Goal: Information Seeking & Learning: Compare options

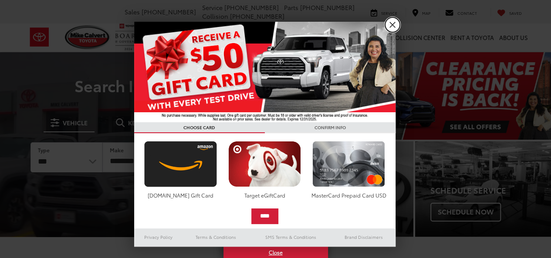
click at [391, 24] on link "X" at bounding box center [392, 24] width 15 height 15
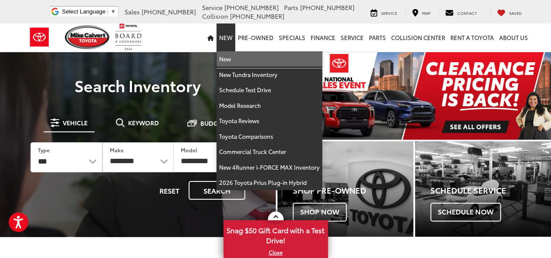
click at [229, 58] on link "New" at bounding box center [270, 59] width 106 height 16
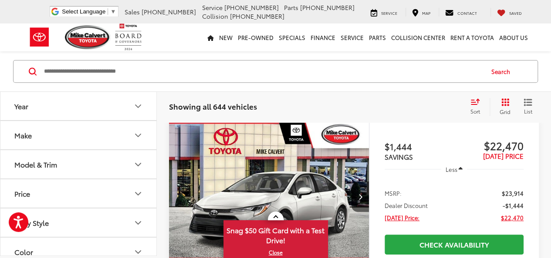
click at [88, 132] on button "Make" at bounding box center [78, 135] width 157 height 28
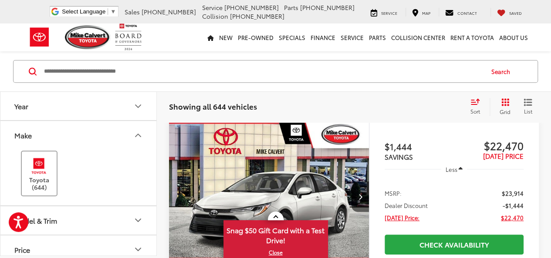
drag, startPoint x: 38, startPoint y: 157, endPoint x: 46, endPoint y: 154, distance: 8.6
click at [38, 157] on img at bounding box center [39, 166] width 24 height 20
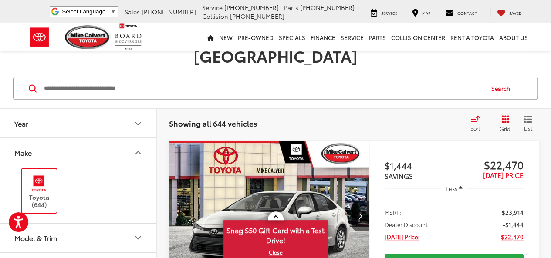
click at [139, 152] on icon "Make" at bounding box center [138, 153] width 5 height 3
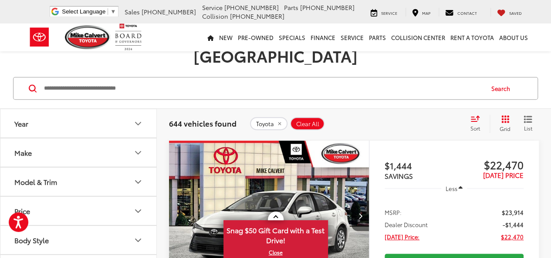
scroll to position [44, 0]
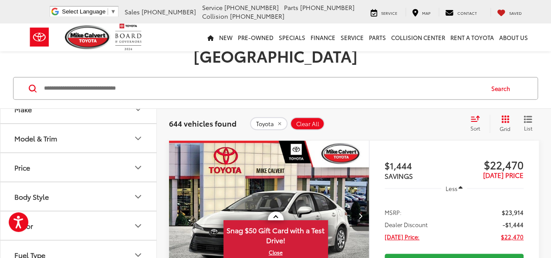
click at [136, 133] on icon "Model & Trim" at bounding box center [138, 138] width 10 height 10
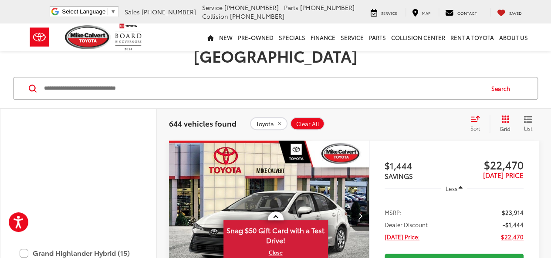
scroll to position [387, 0]
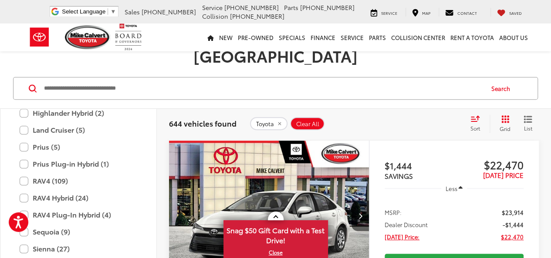
click at [90, 105] on label "Highlander Hybrid (2)" at bounding box center [79, 112] width 118 height 15
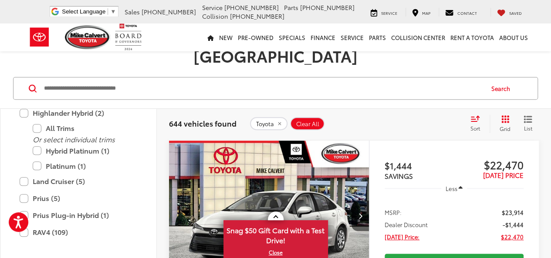
scroll to position [302, 0]
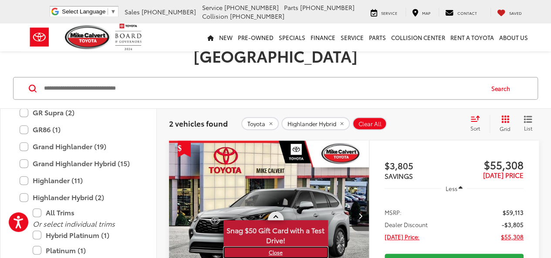
click at [276, 250] on link "X" at bounding box center [275, 253] width 103 height 10
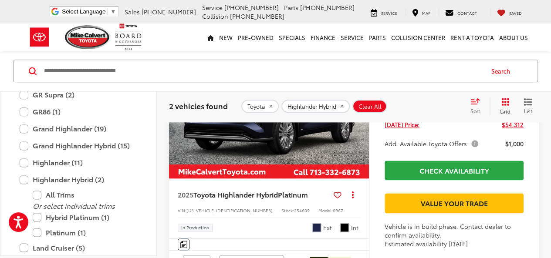
scroll to position [460, 0]
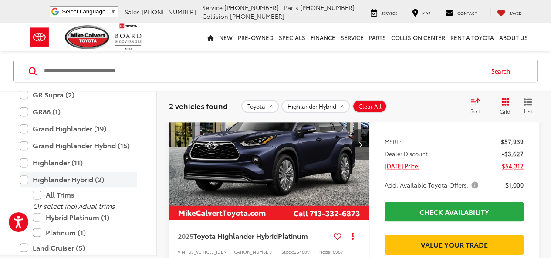
click at [28, 180] on label "Highlander Hybrid (2)" at bounding box center [79, 180] width 118 height 15
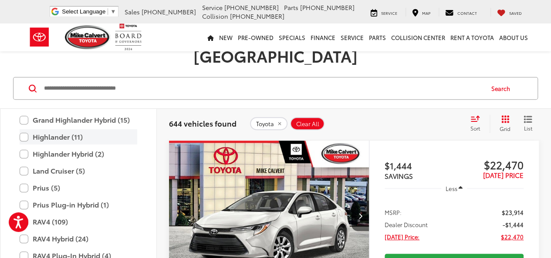
scroll to position [390, 0]
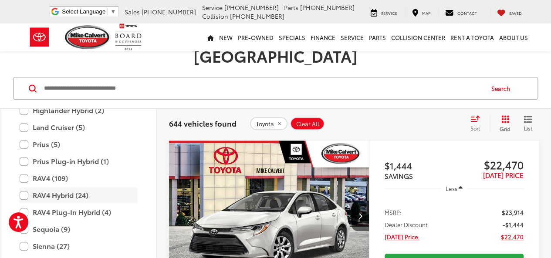
click at [77, 188] on label "RAV4 Hybrid (24)" at bounding box center [79, 195] width 118 height 15
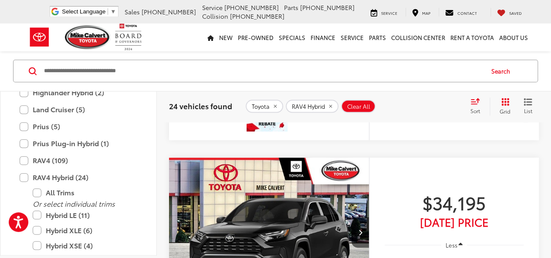
scroll to position [417, 0]
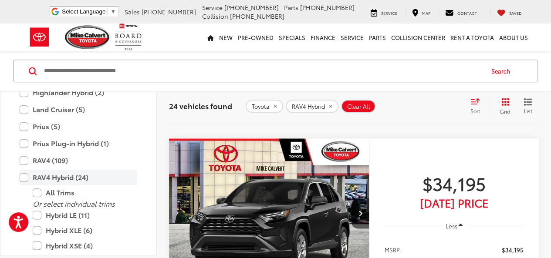
click at [67, 176] on label "RAV4 Hybrid (24)" at bounding box center [79, 177] width 118 height 15
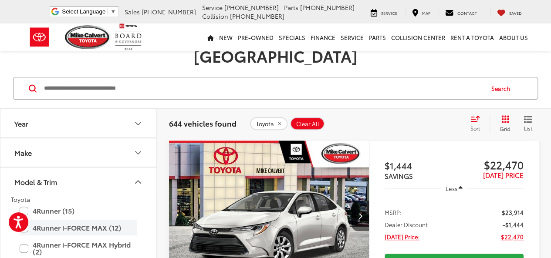
click at [117, 221] on label "4Runner i-FORCE MAX (12)" at bounding box center [79, 228] width 118 height 15
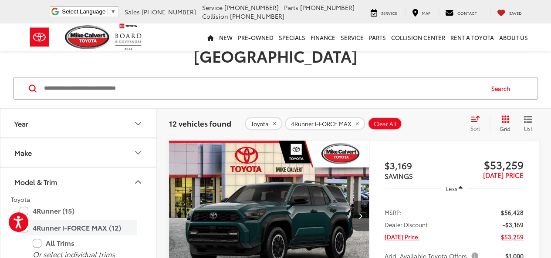
click at [115, 221] on label "4Runner i-FORCE MAX (12)" at bounding box center [79, 228] width 118 height 15
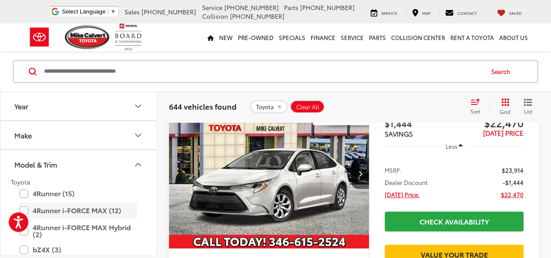
scroll to position [199, 0]
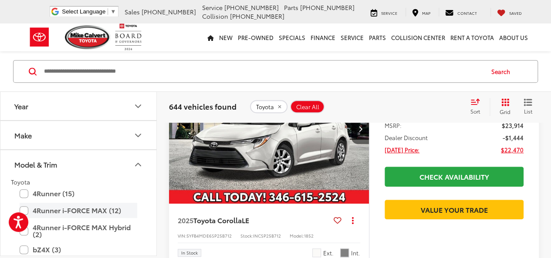
click at [115, 211] on label "4Runner i-FORCE MAX (12)" at bounding box center [79, 210] width 118 height 15
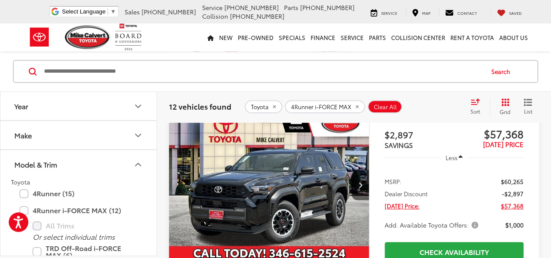
scroll to position [1942, 0]
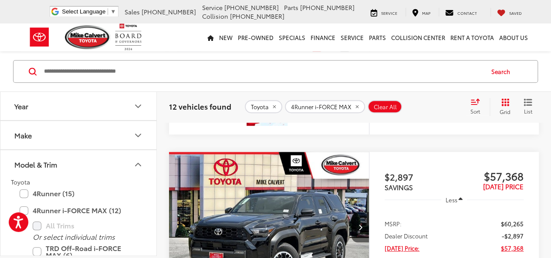
click at [274, 220] on img "2025 Toyota 4Runner i-FORCE MAX TRD Off-Road Premium i-FORCE MAX 0" at bounding box center [269, 227] width 201 height 151
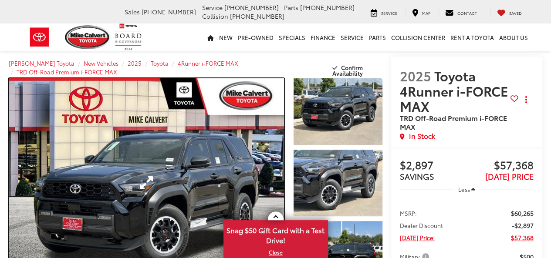
click at [185, 178] on link "Expand Photo 0" at bounding box center [146, 182] width 275 height 209
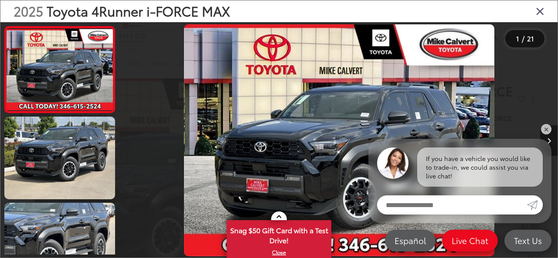
click at [548, 143] on div "If you have a vehicle you would like to trade-in, we could assist you via live …" at bounding box center [459, 163] width 183 height 48
click at [545, 126] on link "✕" at bounding box center [546, 129] width 10 height 10
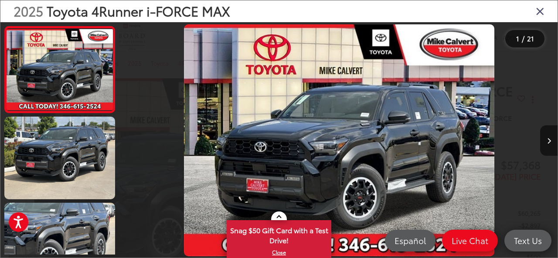
click at [540, 12] on icon "Close gallery" at bounding box center [540, 10] width 9 height 11
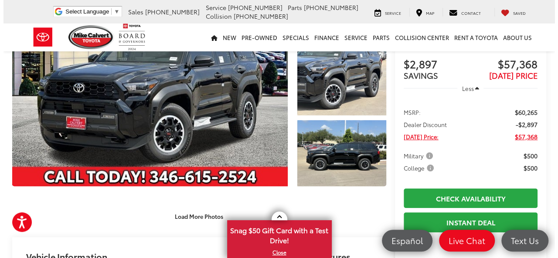
scroll to position [44, 0]
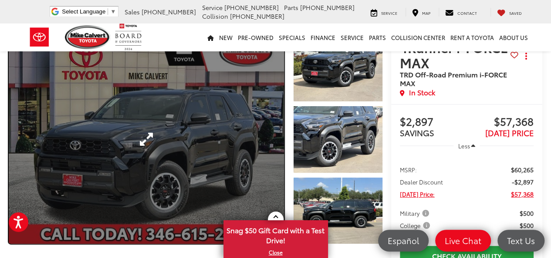
click at [153, 165] on link "Expand Photo 0" at bounding box center [146, 139] width 275 height 209
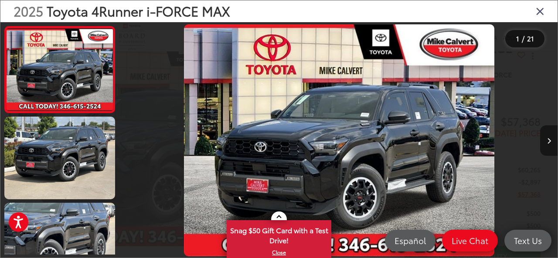
click at [551, 142] on button "Next image" at bounding box center [548, 141] width 17 height 31
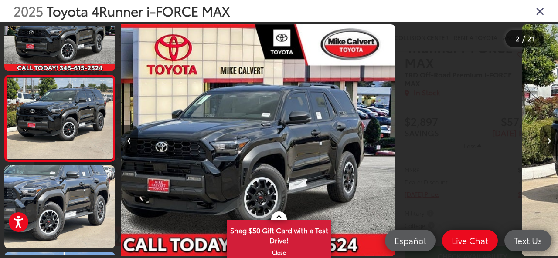
scroll to position [41, 0]
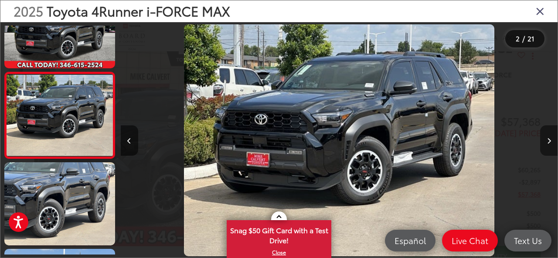
click at [551, 142] on button "Next image" at bounding box center [548, 141] width 17 height 31
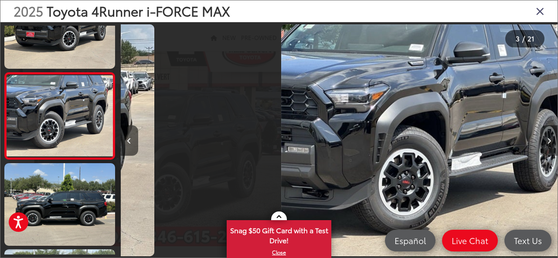
scroll to position [127, 0]
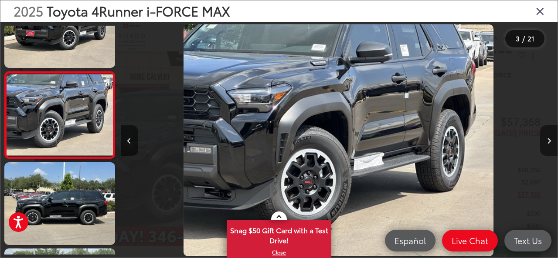
click at [551, 142] on button "Next image" at bounding box center [548, 141] width 17 height 31
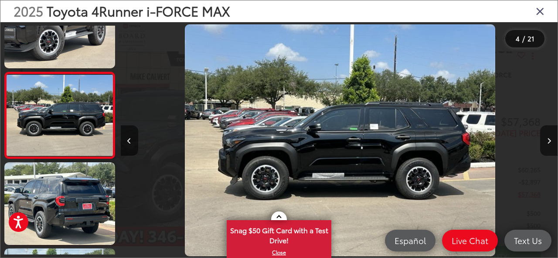
scroll to position [0, 1311]
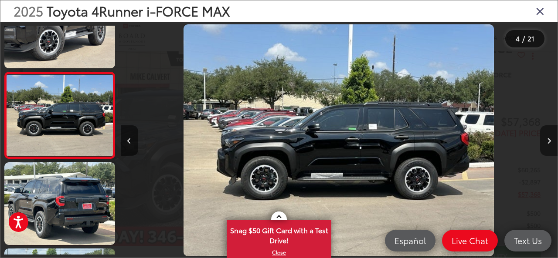
click at [551, 142] on button "Next image" at bounding box center [548, 141] width 17 height 31
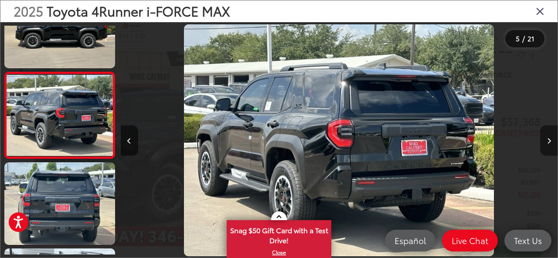
scroll to position [0, 1748]
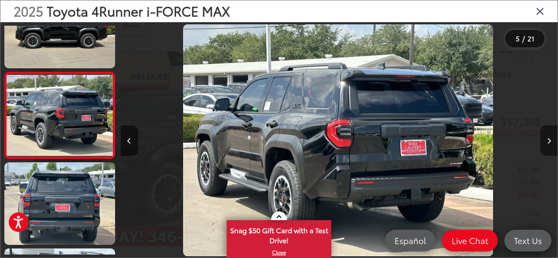
click at [550, 142] on icon "Next image" at bounding box center [549, 141] width 4 height 6
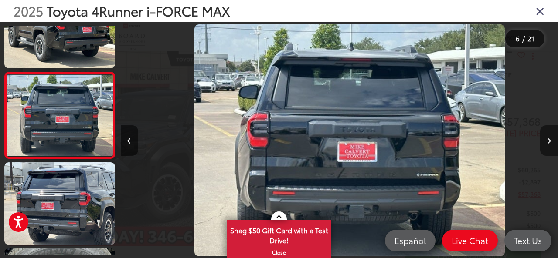
scroll to position [0, 2185]
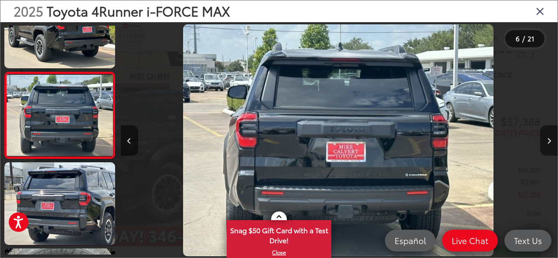
click at [550, 142] on icon "Next image" at bounding box center [549, 141] width 4 height 6
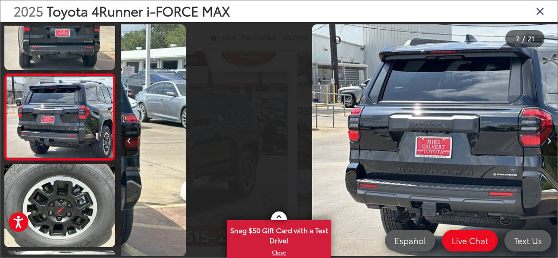
scroll to position [473, 0]
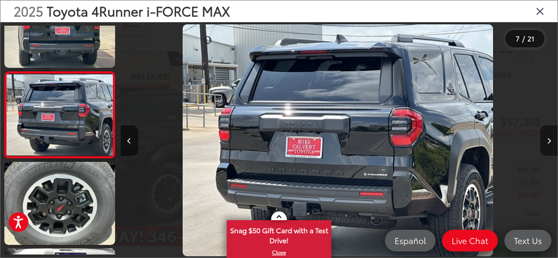
click at [550, 142] on icon "Next image" at bounding box center [549, 141] width 4 height 6
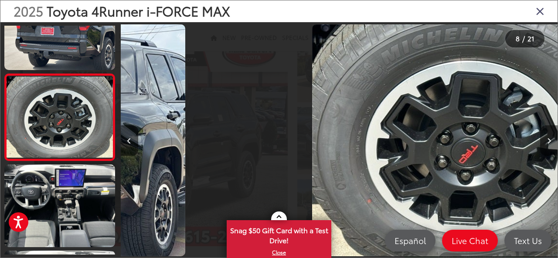
scroll to position [559, 0]
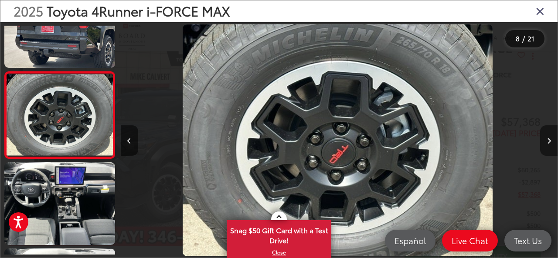
click at [550, 142] on icon "Next image" at bounding box center [549, 141] width 4 height 6
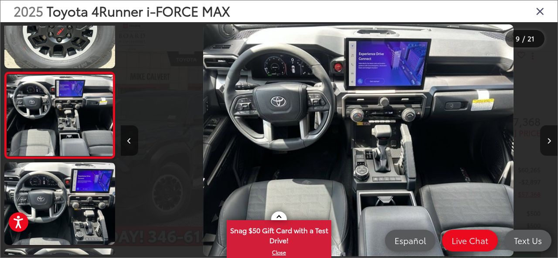
scroll to position [0, 0]
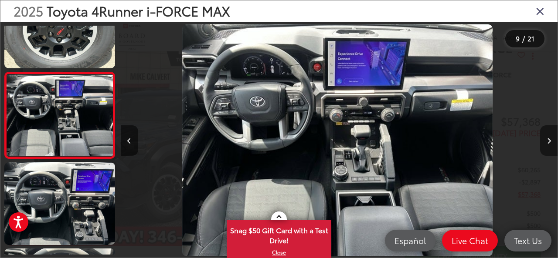
click at [549, 143] on icon "Next image" at bounding box center [549, 141] width 4 height 6
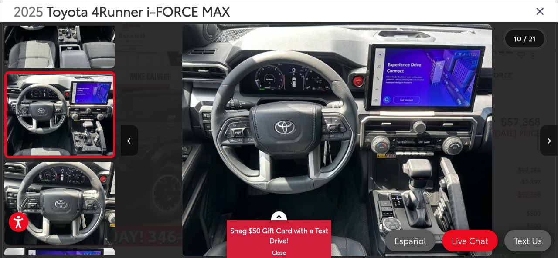
click at [549, 143] on icon "Next image" at bounding box center [549, 141] width 4 height 6
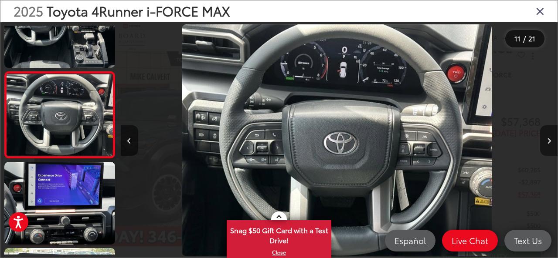
click at [549, 143] on icon "Next image" at bounding box center [549, 141] width 4 height 6
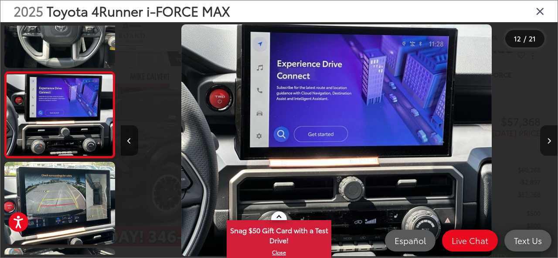
click at [549, 143] on icon "Next image" at bounding box center [549, 141] width 4 height 6
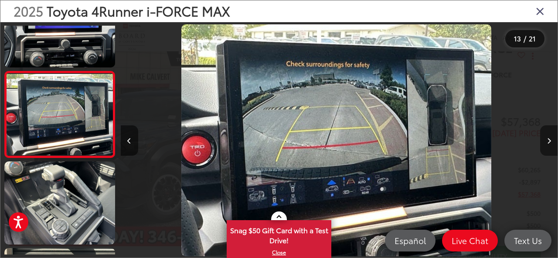
click at [549, 143] on icon "Next image" at bounding box center [549, 141] width 4 height 6
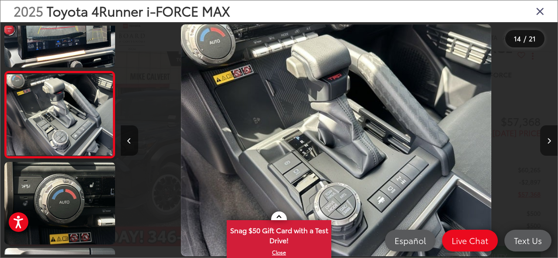
click at [549, 143] on icon "Next image" at bounding box center [549, 141] width 4 height 6
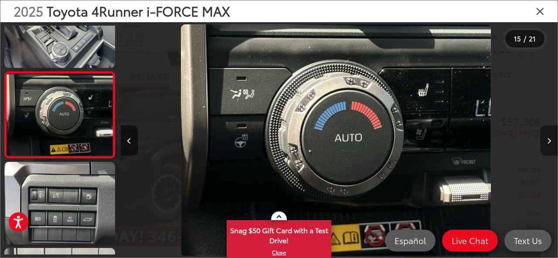
click at [549, 143] on icon "Next image" at bounding box center [549, 141] width 4 height 6
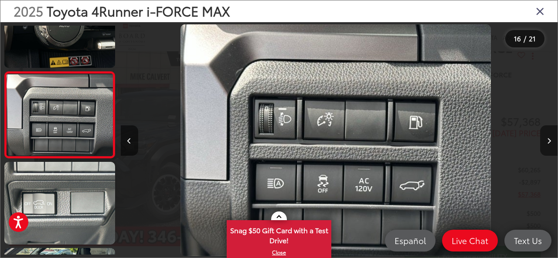
click at [549, 143] on icon "Next image" at bounding box center [549, 141] width 4 height 6
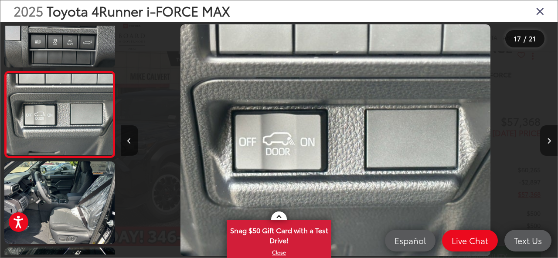
click at [549, 143] on icon "Next image" at bounding box center [549, 141] width 4 height 6
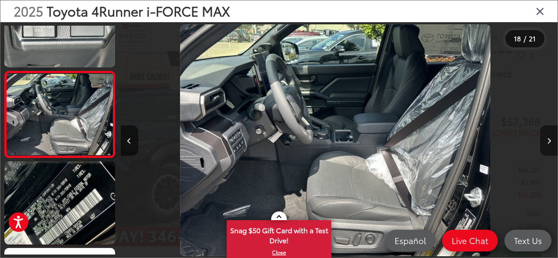
click at [549, 143] on icon "Next image" at bounding box center [549, 141] width 4 height 6
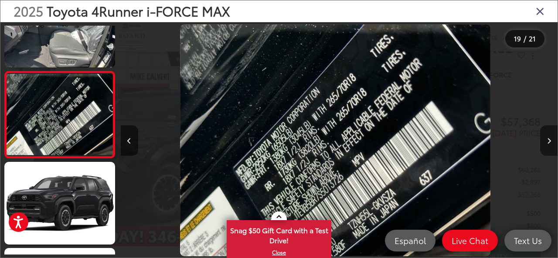
click at [549, 143] on icon "Next image" at bounding box center [549, 141] width 4 height 6
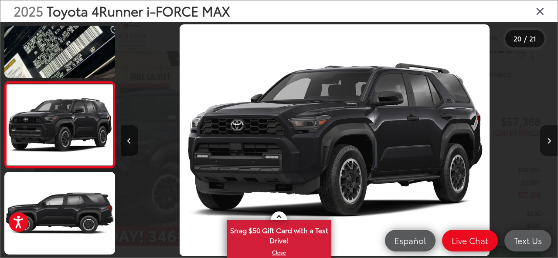
click at [549, 143] on icon "Next image" at bounding box center [549, 141] width 4 height 6
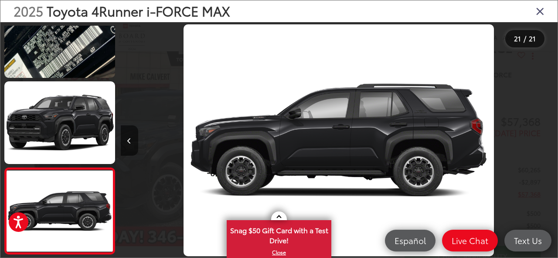
click at [542, 9] on icon "Close gallery" at bounding box center [540, 10] width 9 height 11
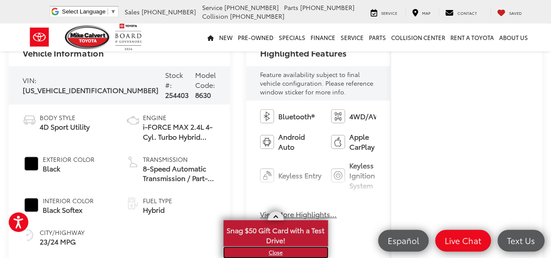
click at [278, 251] on link "X" at bounding box center [275, 253] width 103 height 10
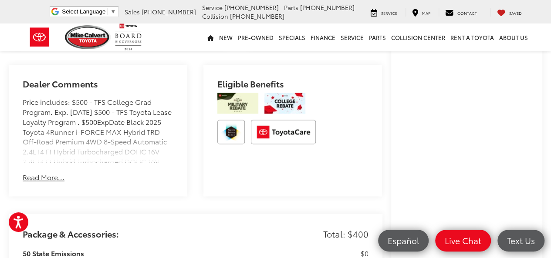
click at [50, 180] on button "Read More..." at bounding box center [44, 178] width 42 height 10
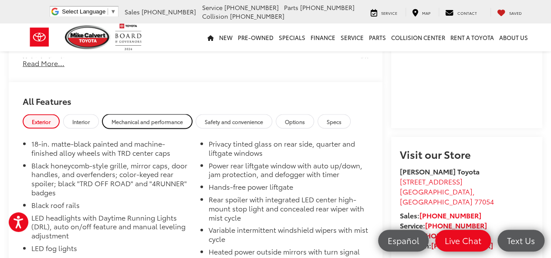
drag, startPoint x: 163, startPoint y: 132, endPoint x: 156, endPoint y: 133, distance: 7.4
click at [163, 126] on span "Mechanical and performance" at bounding box center [147, 121] width 71 height 7
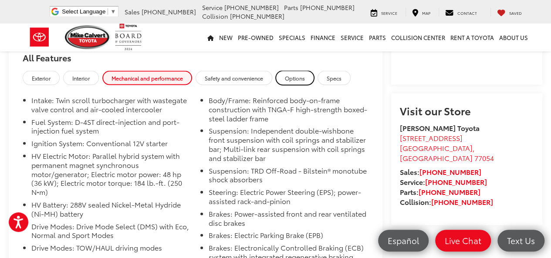
click at [299, 82] on span "Options" at bounding box center [295, 78] width 20 height 7
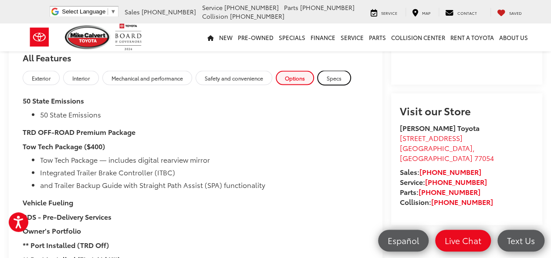
click at [340, 82] on span "Specs" at bounding box center [334, 78] width 15 height 7
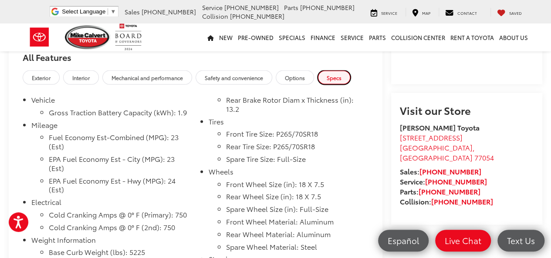
scroll to position [872, 0]
click at [297, 82] on span "Options" at bounding box center [295, 78] width 20 height 7
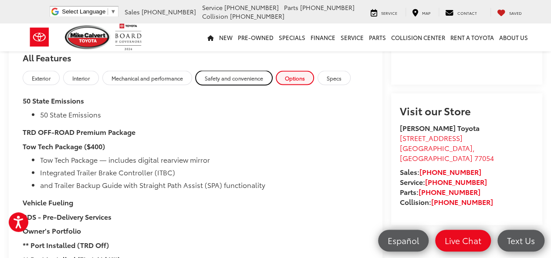
click at [254, 82] on span "Safety and convenience" at bounding box center [234, 78] width 58 height 7
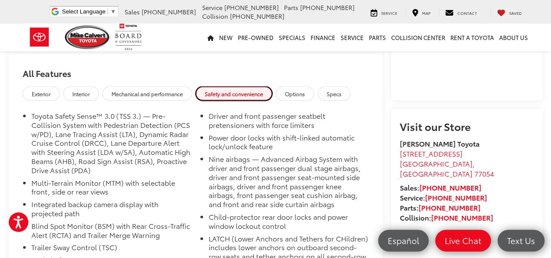
scroll to position [828, 0]
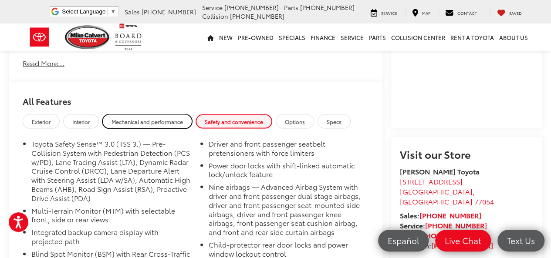
click at [167, 126] on span "Mechanical and performance" at bounding box center [147, 121] width 71 height 7
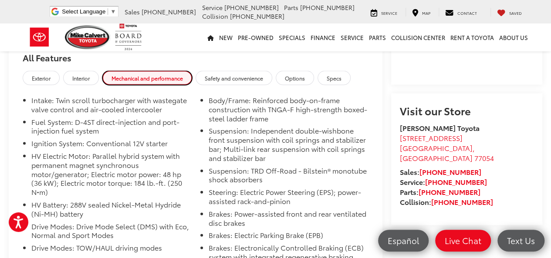
scroll to position [872, 0]
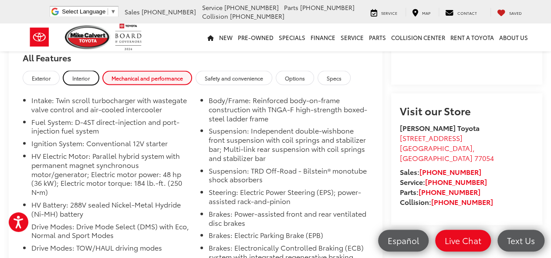
click at [88, 82] on span "Interior" at bounding box center [80, 78] width 17 height 7
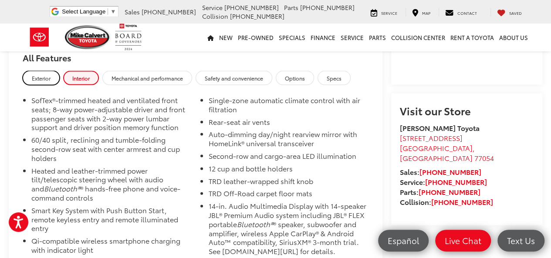
click at [49, 82] on span "Exterior" at bounding box center [41, 78] width 19 height 7
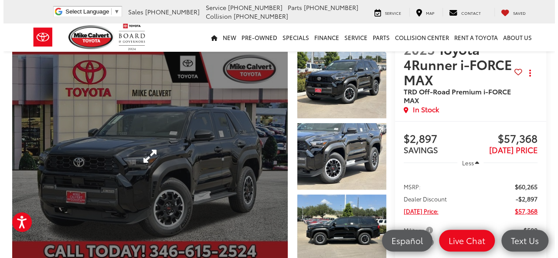
scroll to position [0, 0]
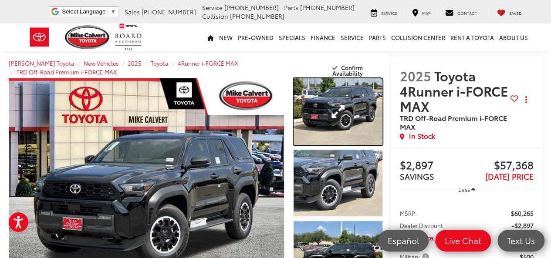
click at [312, 113] on link "Expand Photo 1" at bounding box center [338, 111] width 89 height 67
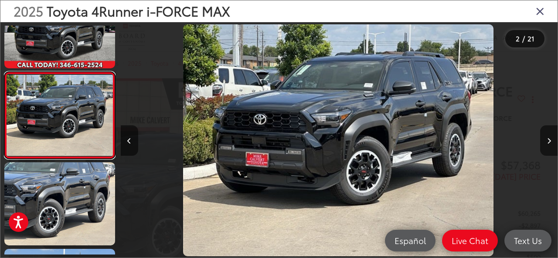
scroll to position [0, 437]
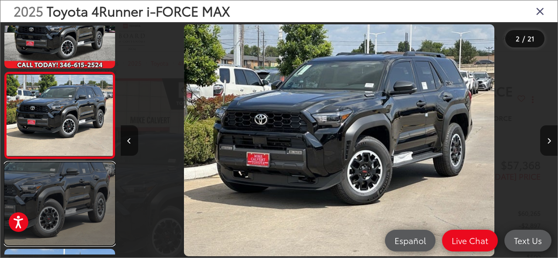
click at [69, 217] on link at bounding box center [59, 204] width 111 height 83
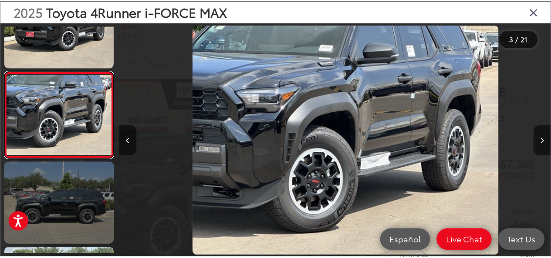
scroll to position [0, 874]
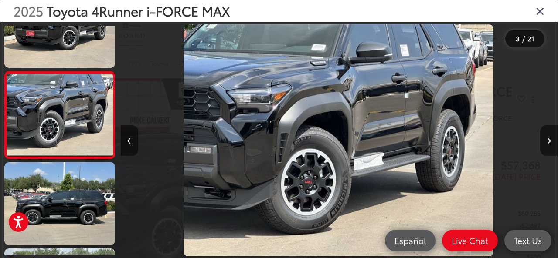
click at [540, 13] on icon "Close gallery" at bounding box center [540, 10] width 9 height 11
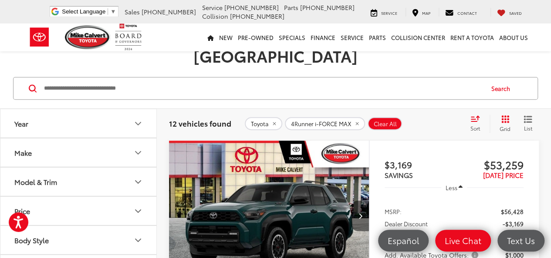
click at [361, 213] on icon "Next image" at bounding box center [360, 216] width 4 height 6
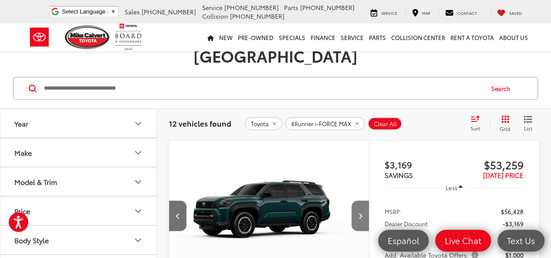
click at [361, 213] on icon "Next image" at bounding box center [360, 216] width 4 height 6
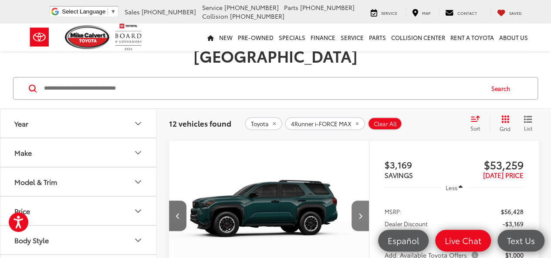
click at [361, 213] on icon "Next image" at bounding box center [360, 216] width 4 height 6
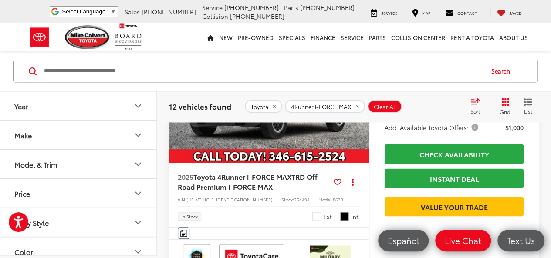
scroll to position [2291, 0]
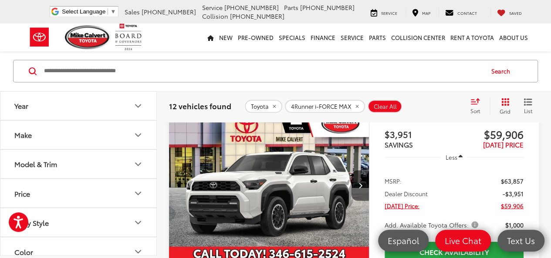
click at [286, 232] on img "2025 Toyota 4Runner i-FORCE MAX TRD Off-Road Premium i-FORCE MAX 0" at bounding box center [269, 185] width 201 height 151
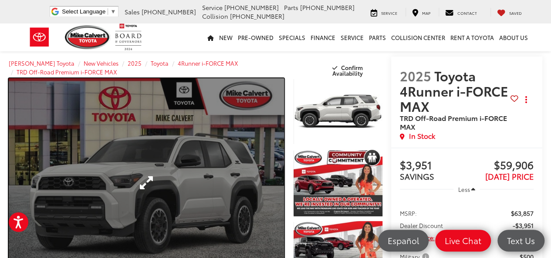
click at [136, 178] on link "Expand Photo 0" at bounding box center [146, 182] width 275 height 209
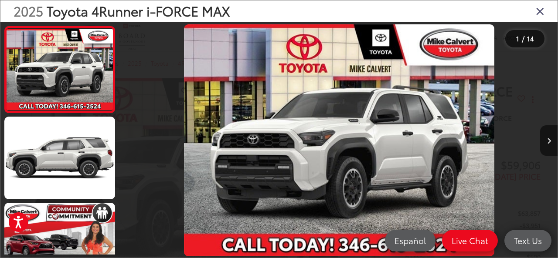
click at [343, 146] on img "2025 Toyota 4Runner i-FORCE MAX TRD Off-Road Premium i-FORCE MAX 0" at bounding box center [339, 140] width 310 height 233
click at [549, 138] on icon "Next image" at bounding box center [549, 141] width 4 height 6
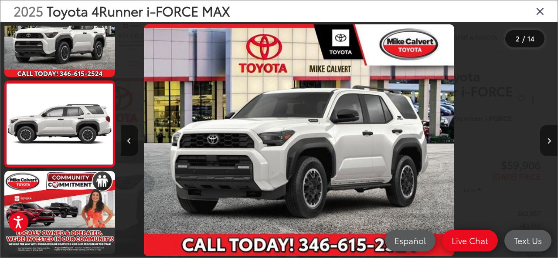
scroll to position [41, 0]
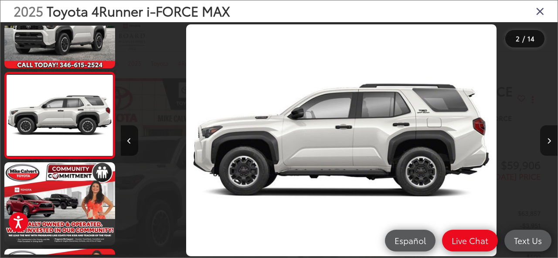
click at [550, 138] on icon "Next image" at bounding box center [549, 141] width 4 height 6
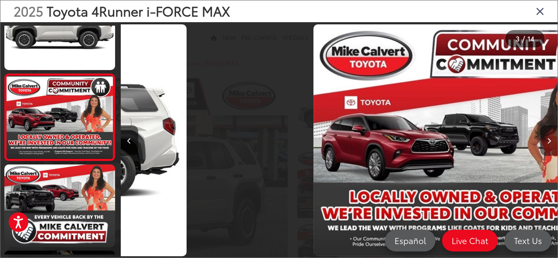
scroll to position [127, 0]
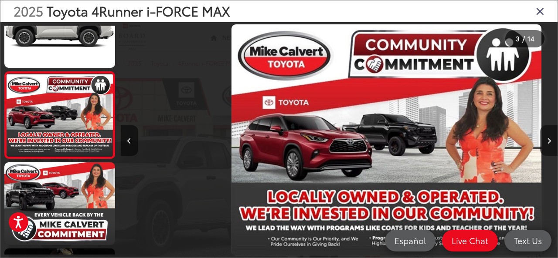
click at [549, 138] on icon "Next image" at bounding box center [549, 141] width 4 height 6
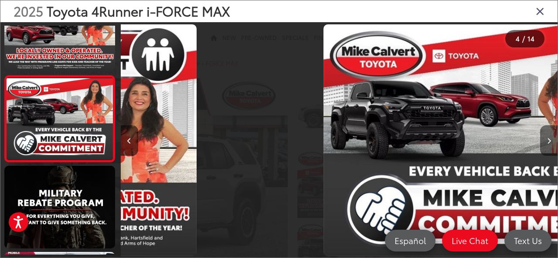
scroll to position [214, 0]
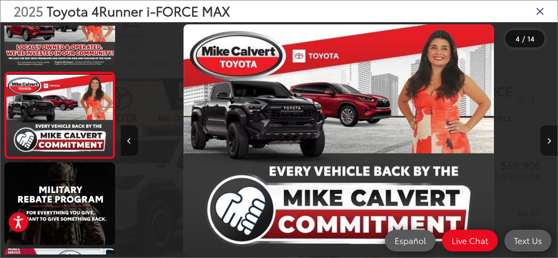
drag, startPoint x: 549, startPoint y: 138, endPoint x: 543, endPoint y: 126, distance: 12.7
click at [548, 138] on icon "Next image" at bounding box center [549, 141] width 4 height 6
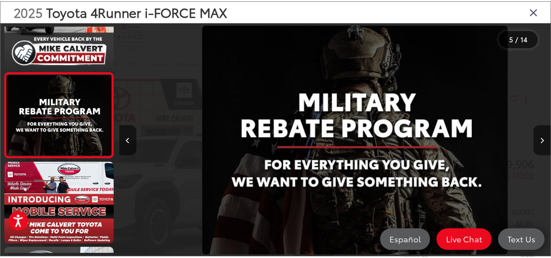
scroll to position [0, 1748]
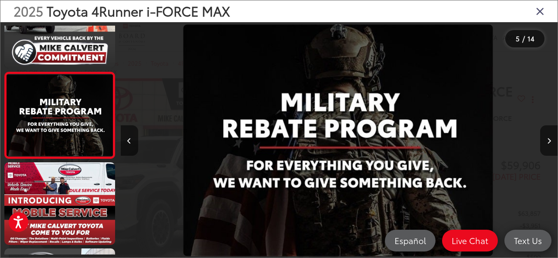
click at [542, 12] on icon "Close gallery" at bounding box center [540, 10] width 9 height 11
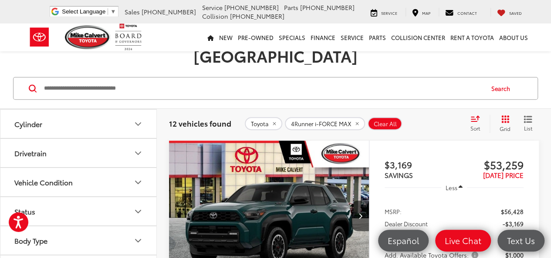
scroll to position [218, 0]
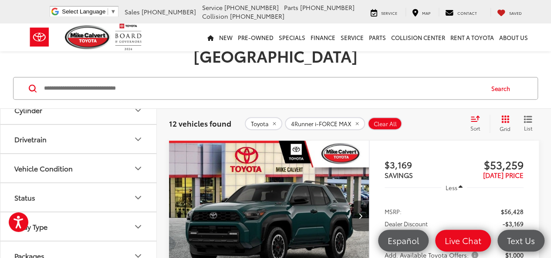
click at [118, 183] on button "Status" at bounding box center [78, 197] width 157 height 28
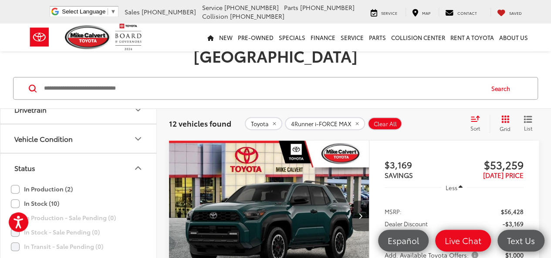
scroll to position [261, 0]
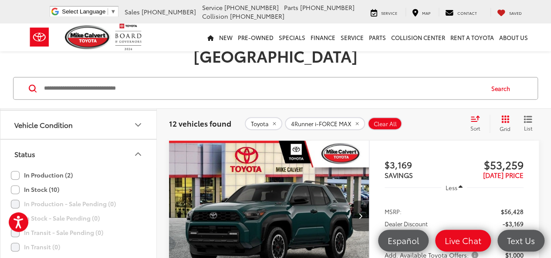
click at [58, 183] on label "In Stock (10)" at bounding box center [35, 190] width 48 height 14
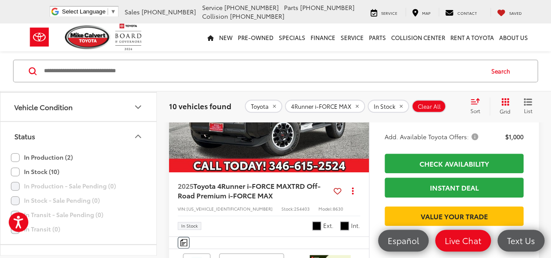
scroll to position [2029, 0]
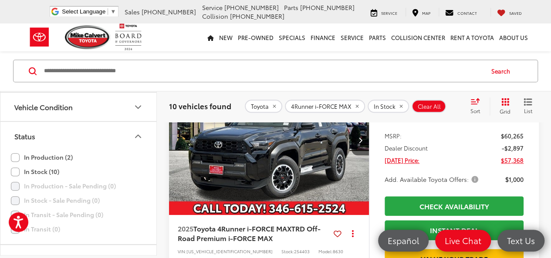
click at [139, 133] on icon "Status" at bounding box center [138, 137] width 10 height 10
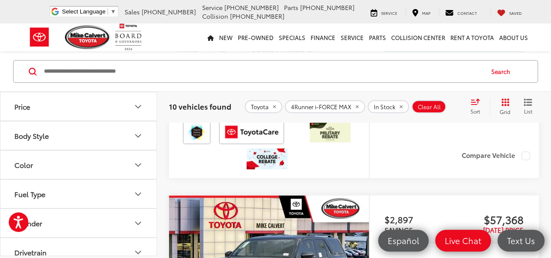
scroll to position [0, 0]
click at [128, 161] on button "Model & Trim" at bounding box center [78, 164] width 157 height 28
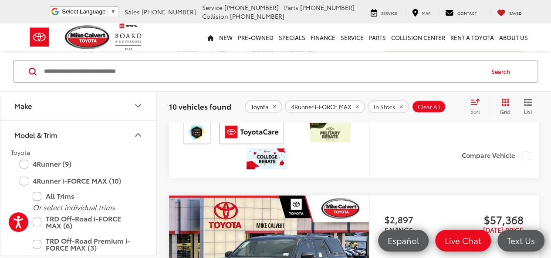
scroll to position [44, 0]
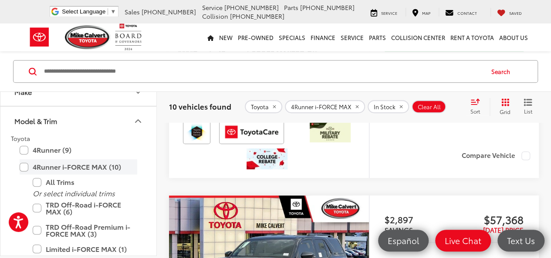
click at [23, 167] on label "4Runner i-FORCE MAX (10)" at bounding box center [79, 167] width 118 height 15
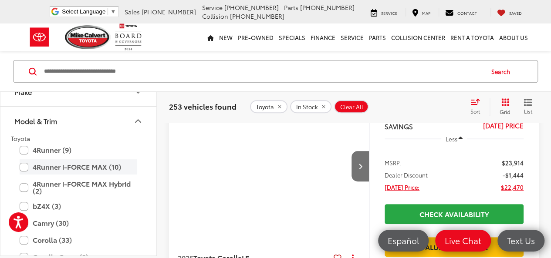
scroll to position [112, 0]
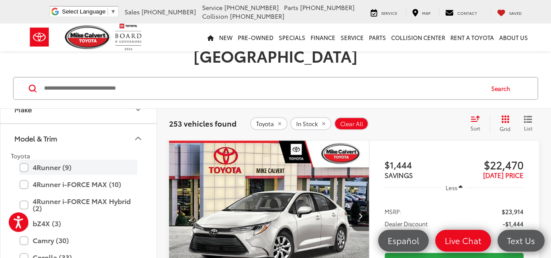
click at [25, 160] on label "4Runner (9)" at bounding box center [79, 167] width 118 height 15
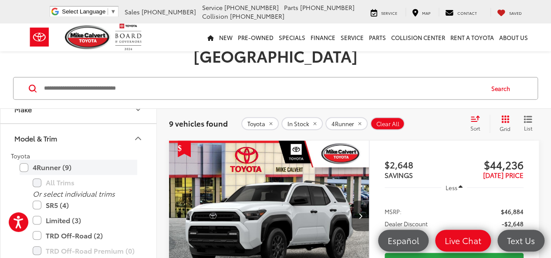
click at [23, 160] on label "4Runner (9)" at bounding box center [79, 167] width 118 height 15
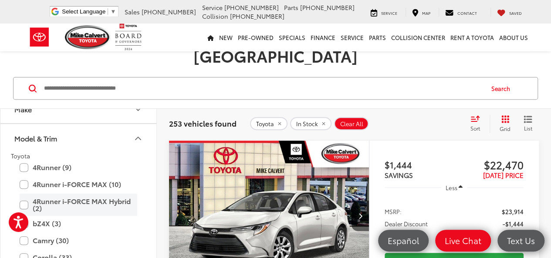
click at [28, 194] on label "4Runner i-FORCE MAX Hybrid (2)" at bounding box center [79, 205] width 118 height 22
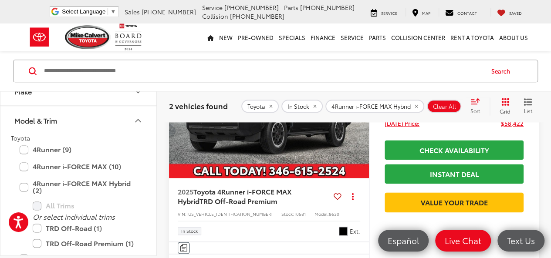
scroll to position [460, 0]
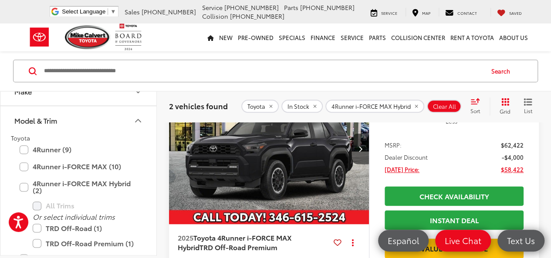
click at [242, 167] on img "2025 Toyota 4Runner i-FORCE MAX Hybrid TRD Off-Road Premium 0" at bounding box center [269, 149] width 201 height 151
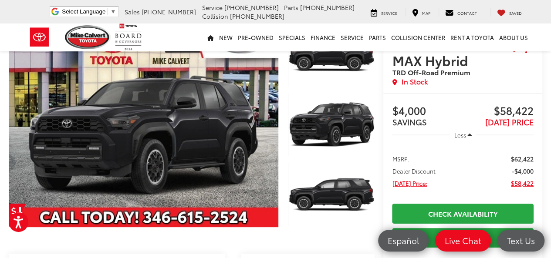
scroll to position [44, 0]
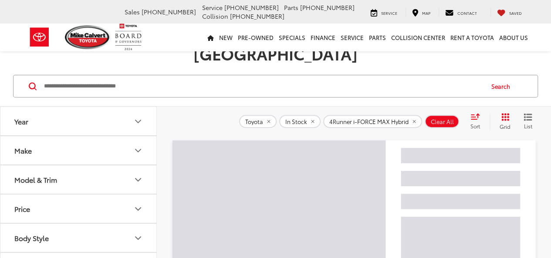
scroll to position [112, 0]
